Goal: Task Accomplishment & Management: Use online tool/utility

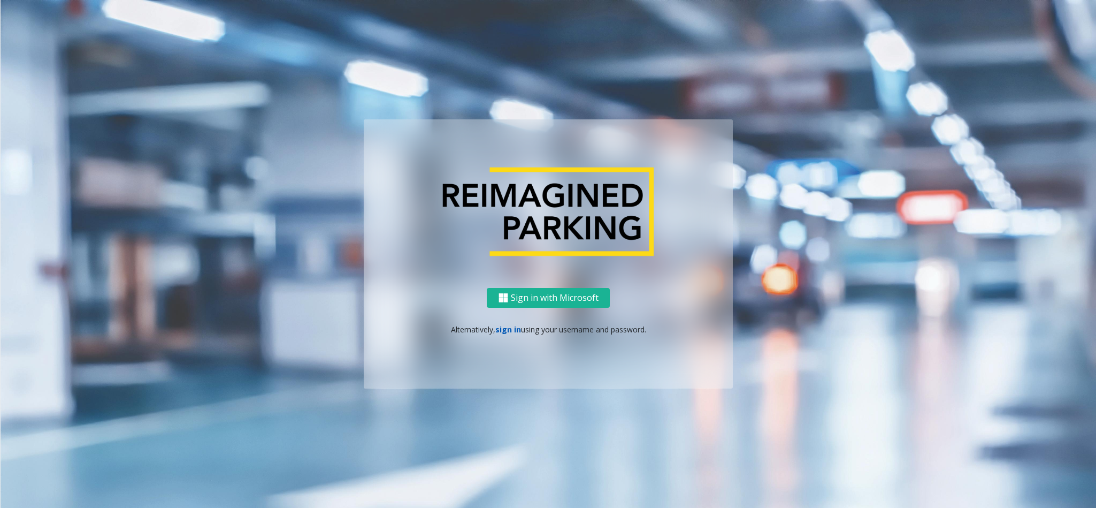
click at [512, 329] on link "sign in" at bounding box center [508, 329] width 26 height 10
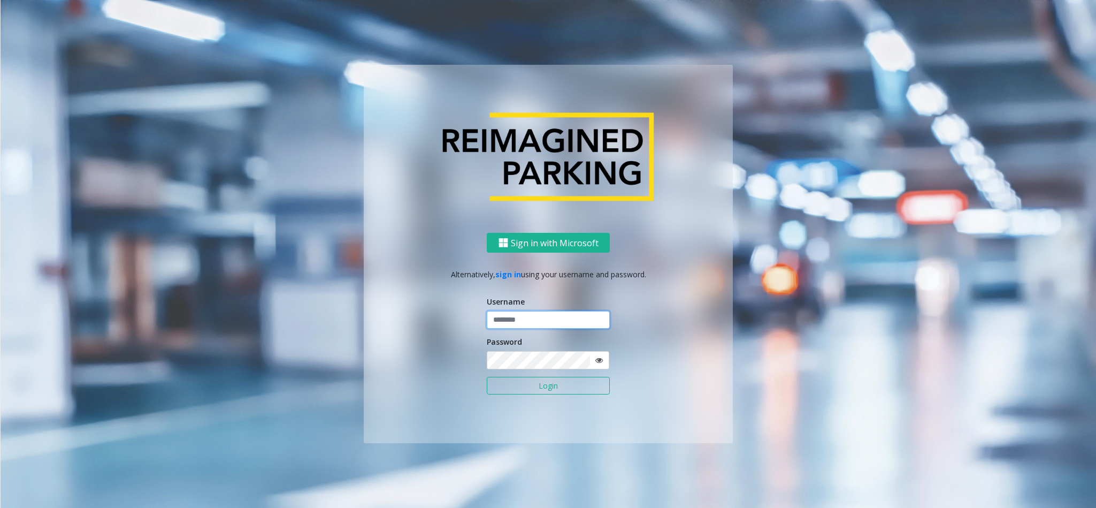
click at [512, 318] on input "text" at bounding box center [548, 320] width 123 height 18
type input "**********"
click at [487, 377] on button "Login" at bounding box center [548, 386] width 123 height 18
